Goal: Navigation & Orientation: Understand site structure

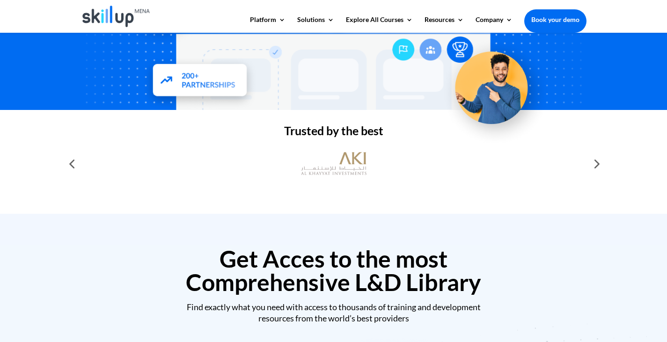
scroll to position [234, 0]
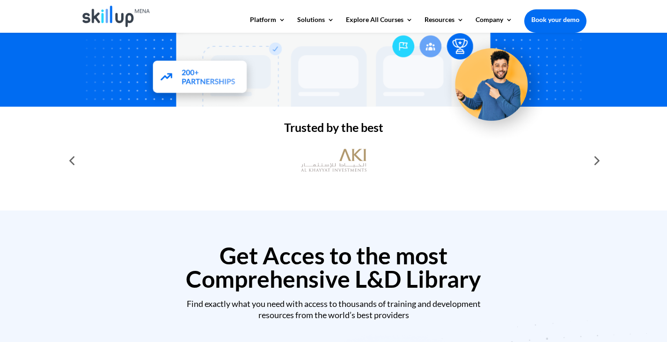
click at [590, 162] on div at bounding box center [595, 160] width 19 height 19
click at [595, 161] on div at bounding box center [595, 160] width 19 height 19
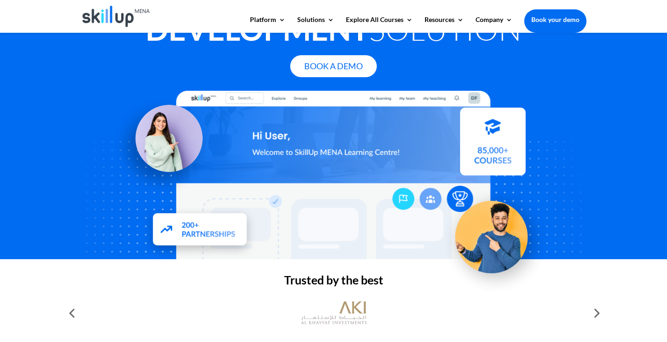
scroll to position [0, 0]
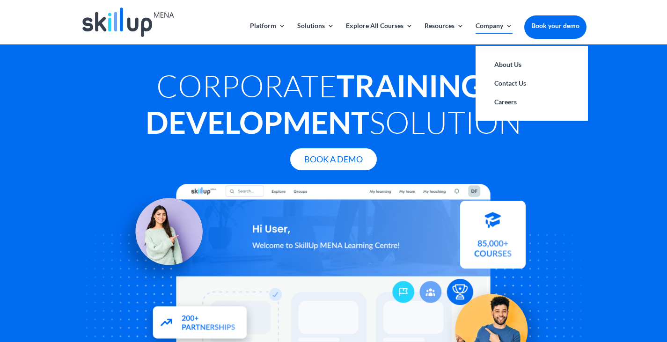
click at [491, 26] on link "Company" at bounding box center [494, 33] width 37 height 22
click at [497, 61] on link "About Us" at bounding box center [532, 64] width 94 height 19
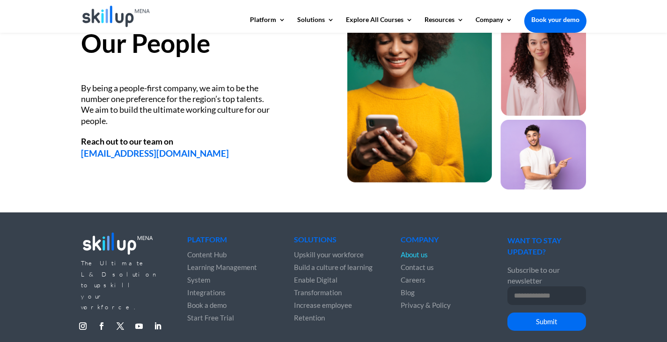
scroll to position [1301, 0]
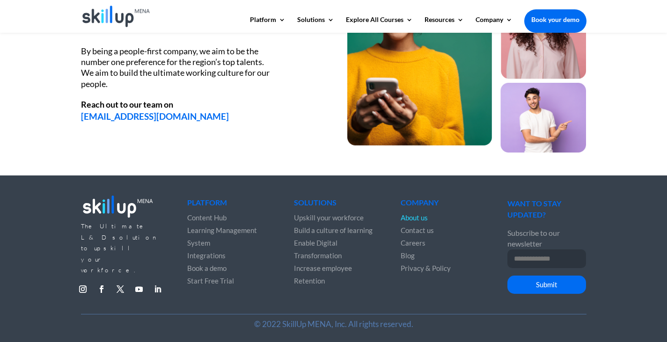
click at [155, 282] on link "Follow" at bounding box center [157, 289] width 15 height 15
